Goal: Information Seeking & Learning: Learn about a topic

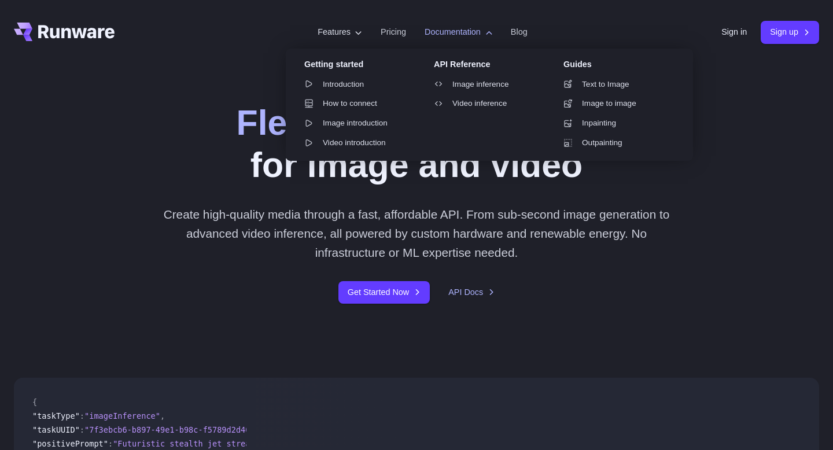
click at [472, 32] on label "Documentation" at bounding box center [459, 31] width 68 height 13
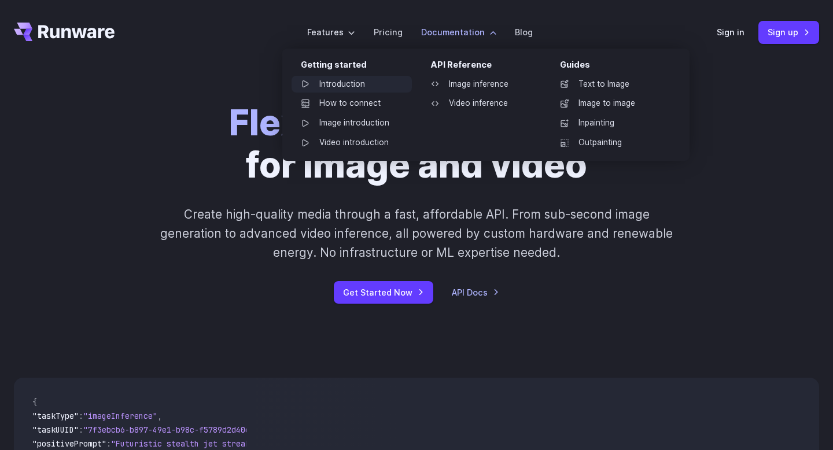
click at [354, 82] on link "Introduction" at bounding box center [352, 84] width 120 height 17
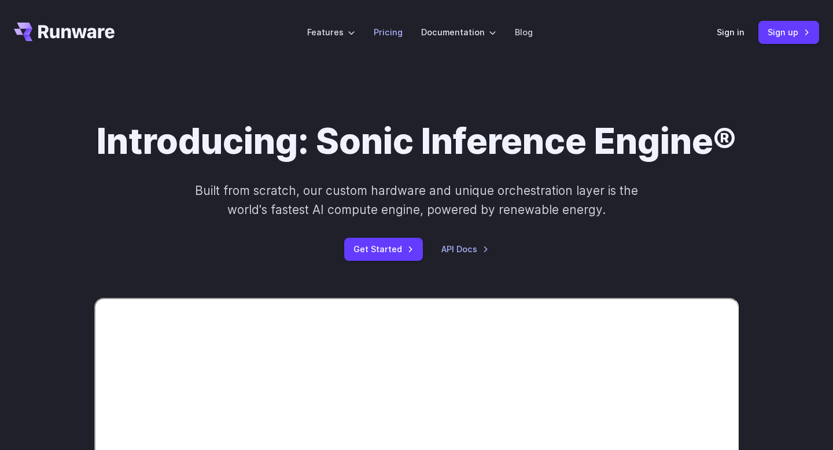
click at [387, 34] on link "Pricing" at bounding box center [388, 31] width 29 height 13
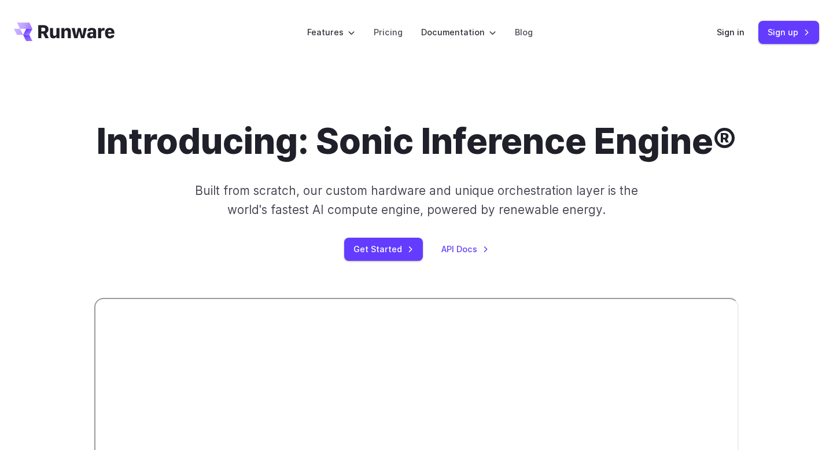
click at [351, 145] on h1 "Introducing: Sonic Inference Engine®" at bounding box center [417, 141] width 640 height 42
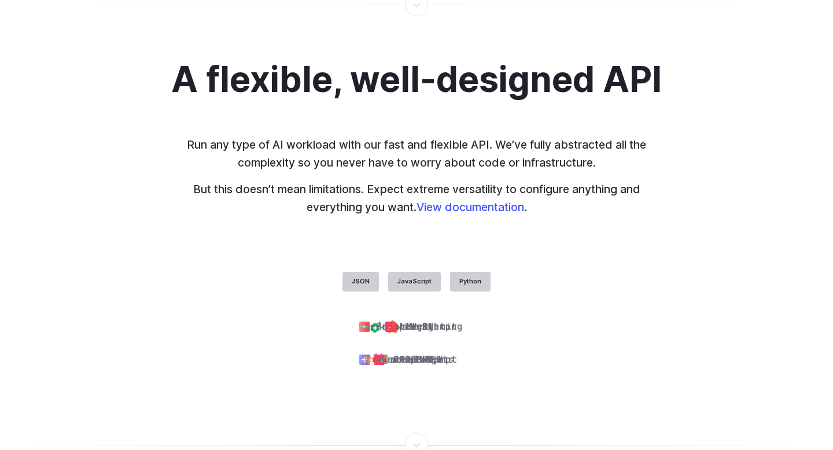
scroll to position [2706, 0]
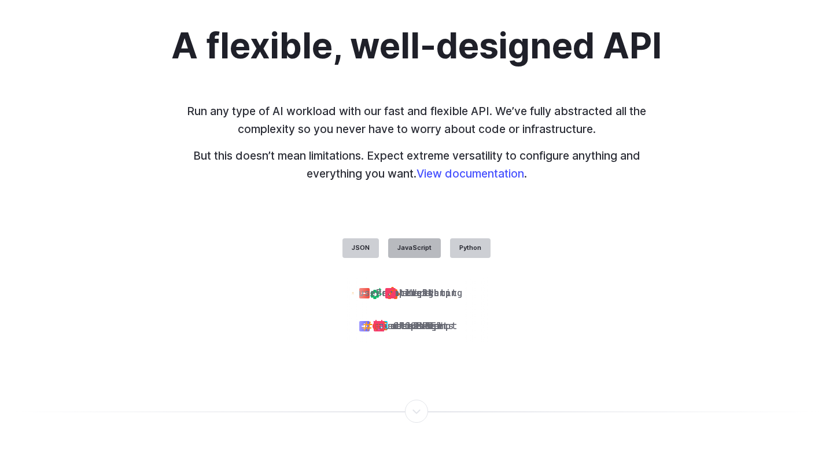
click at [422, 246] on label "JavaScript" at bounding box center [414, 248] width 53 height 20
click at [466, 246] on label "Python" at bounding box center [470, 248] width 41 height 20
click at [363, 249] on label "JSON" at bounding box center [361, 248] width 36 height 20
click at [410, 249] on label "JavaScript" at bounding box center [414, 248] width 53 height 20
click at [365, 253] on label "JSON" at bounding box center [361, 248] width 36 height 20
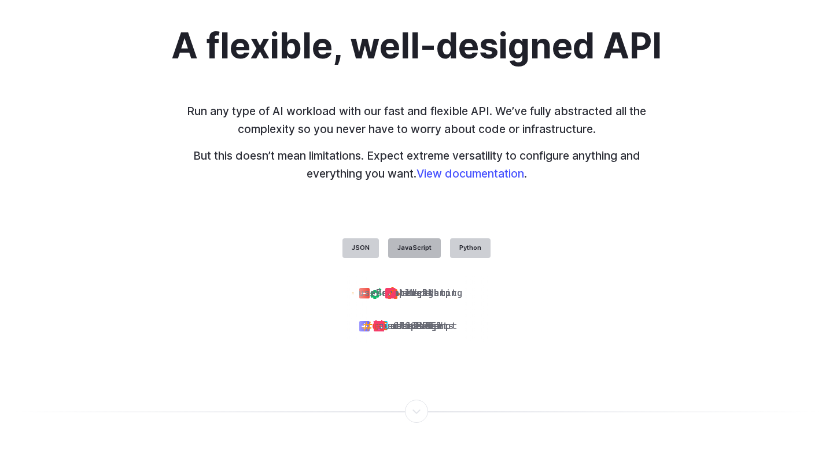
click at [428, 252] on label "JavaScript" at bounding box center [414, 248] width 53 height 20
click at [474, 244] on label "Python" at bounding box center [470, 248] width 41 height 20
